Goal: Task Accomplishment & Management: Manage account settings

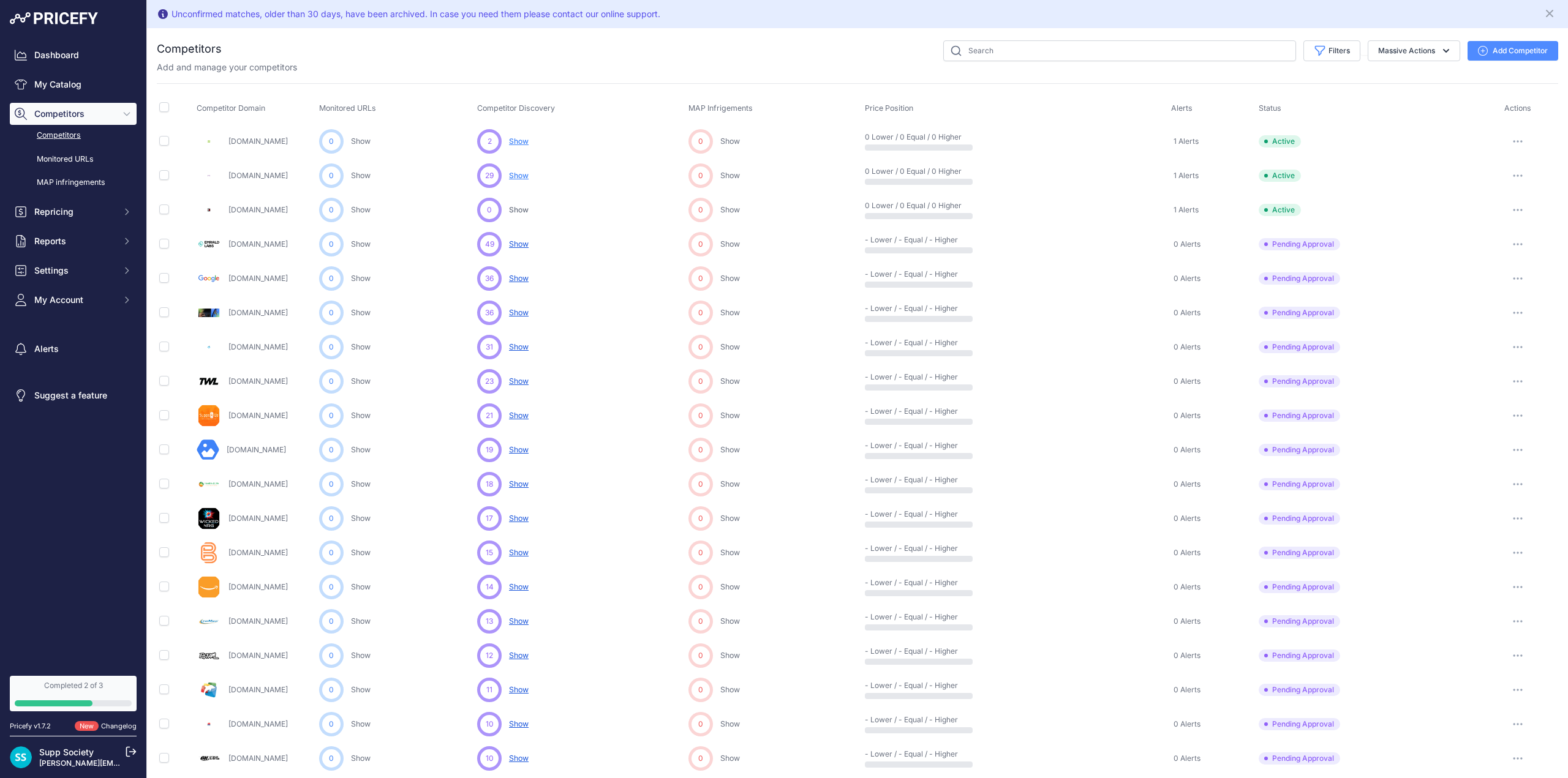
click at [493, 173] on span "29" at bounding box center [489, 176] width 8 height 11
click at [1513, 176] on icon "button" at bounding box center [1518, 175] width 10 height 3
click at [782, 60] on div "Filters Competitor Status Select an option Active Disabled Update Profile Pendi…" at bounding box center [890, 50] width 1336 height 21
click at [522, 176] on span "Show" at bounding box center [518, 175] width 19 height 9
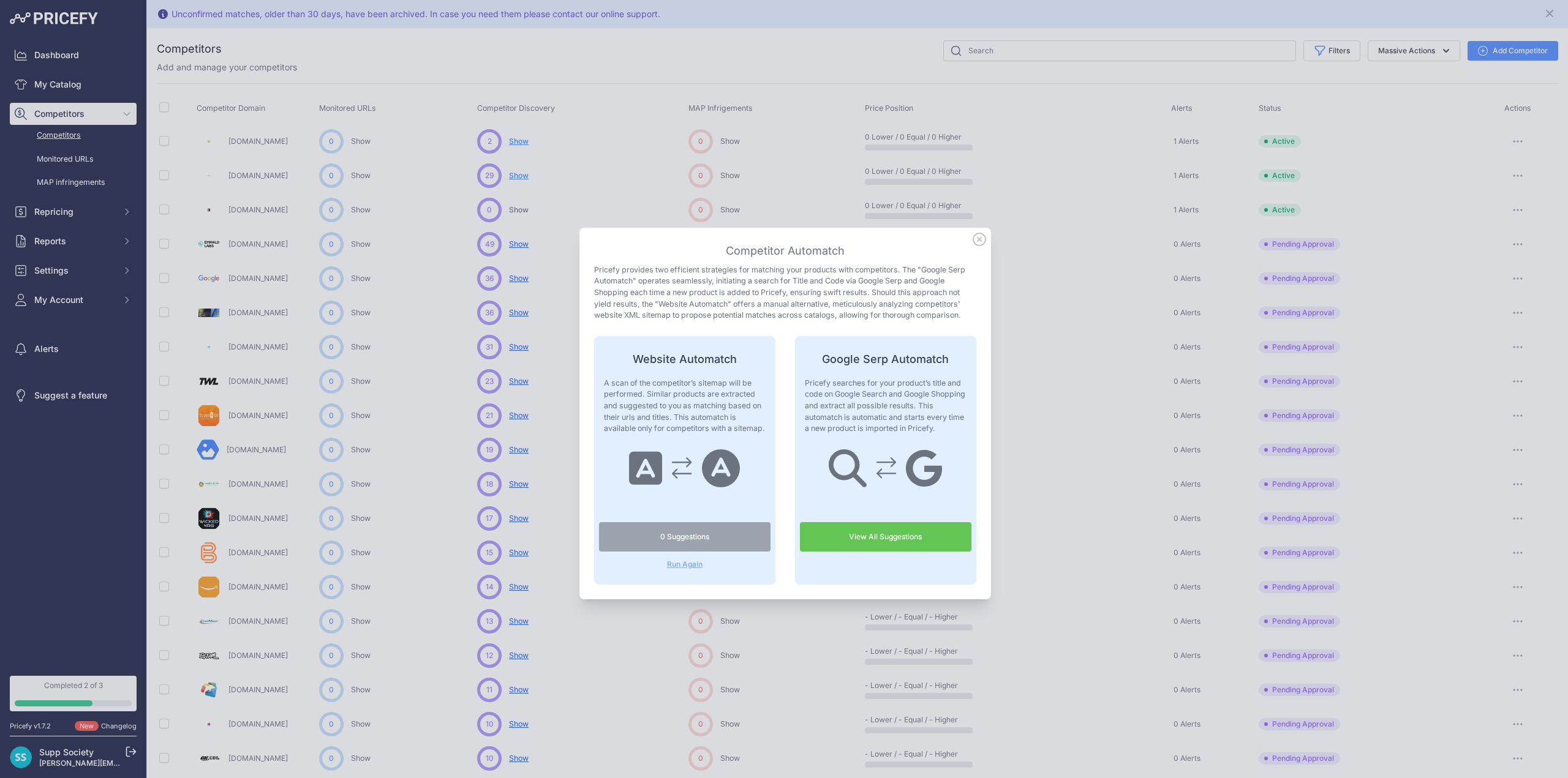
click at [974, 239] on icon at bounding box center [979, 239] width 12 height 12
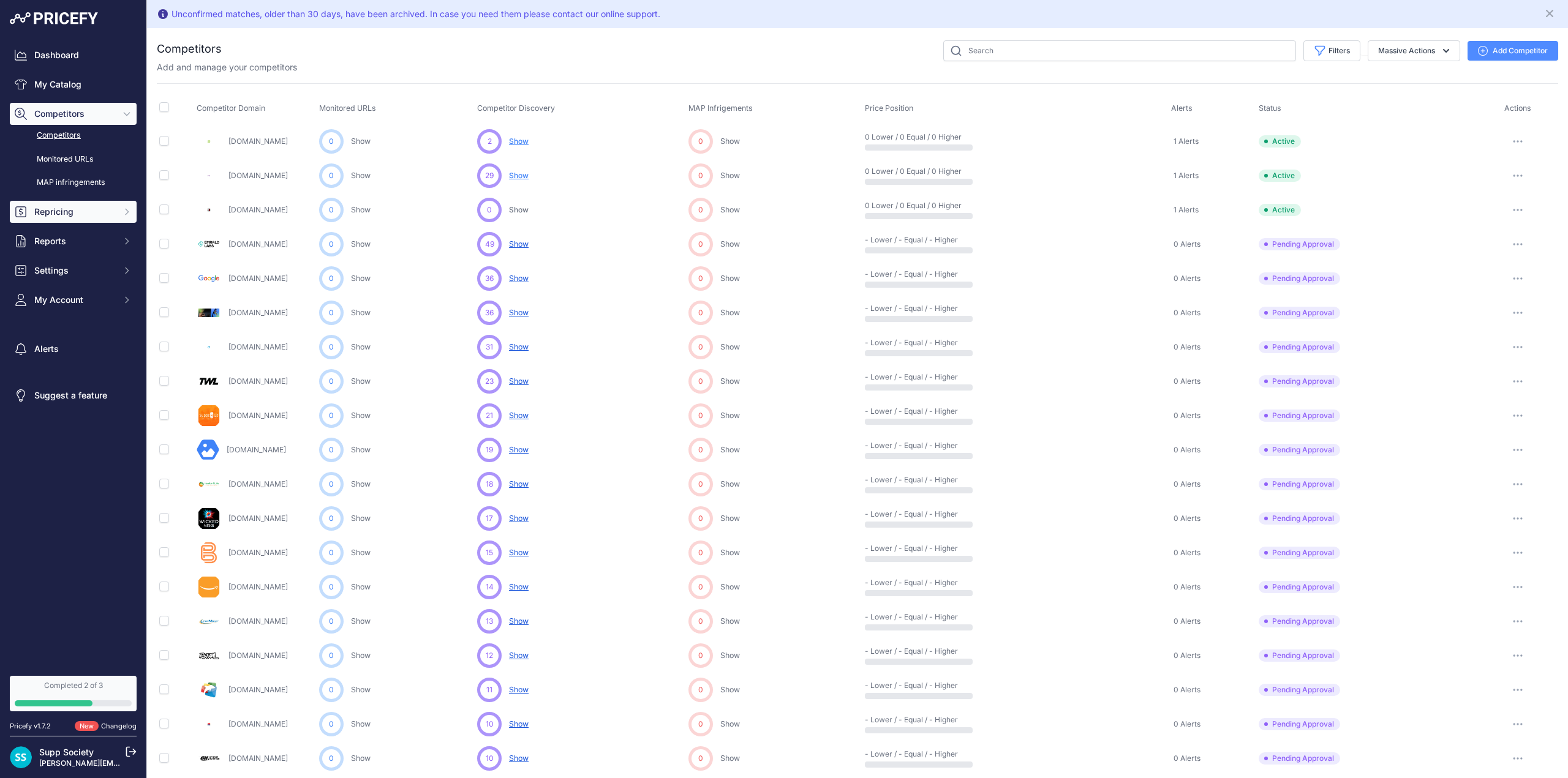
click at [95, 213] on span "Repricing" at bounding box center [73, 211] width 80 height 12
click at [96, 239] on link "My Repricing Rules" at bounding box center [73, 233] width 127 height 21
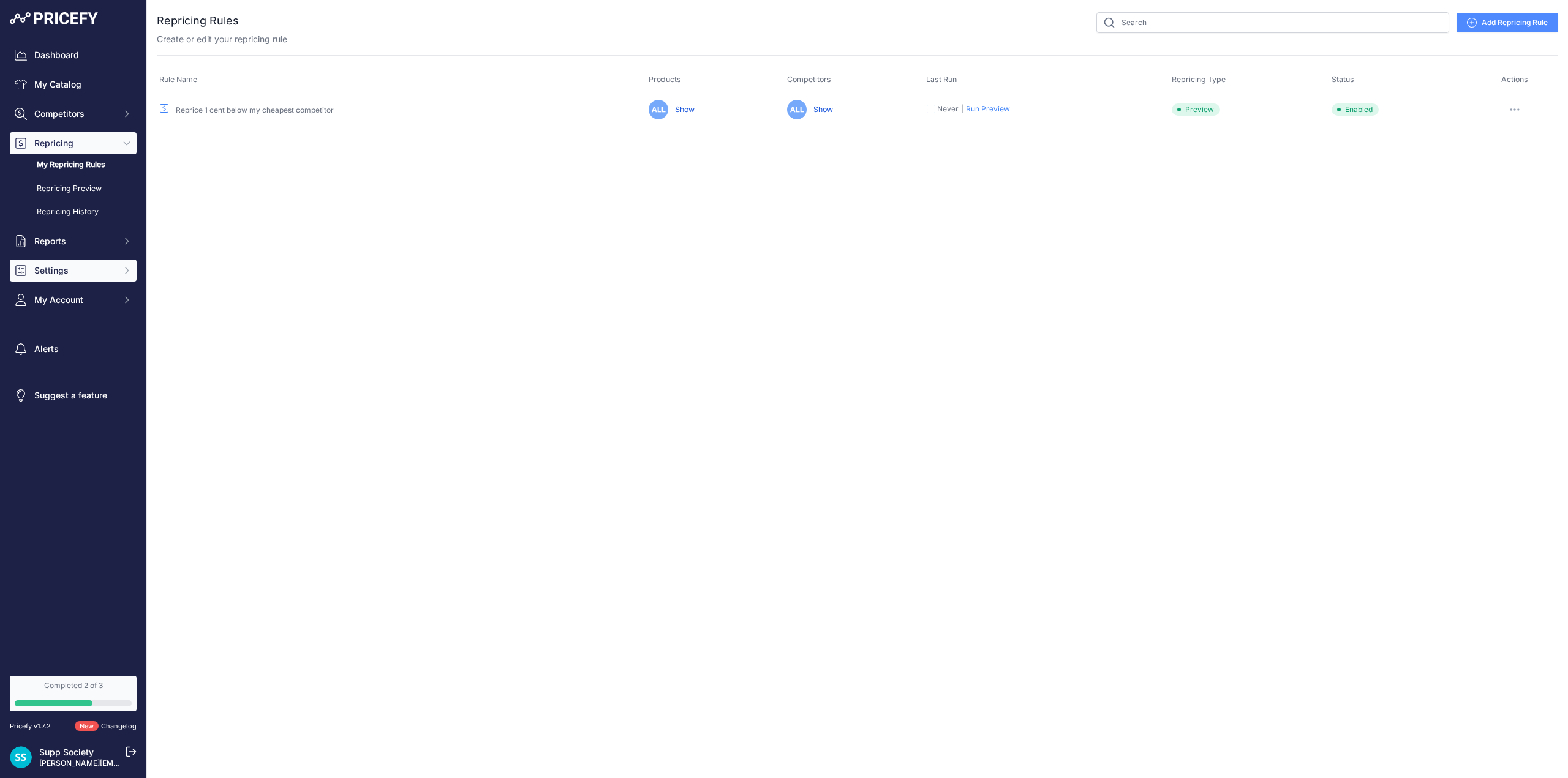
click at [87, 264] on span "Settings" at bounding box center [73, 270] width 80 height 12
